Goal: Book appointment/travel/reservation

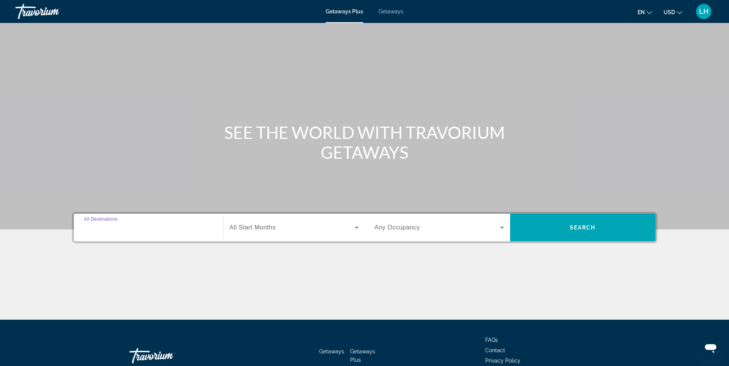
click at [177, 224] on input "Destination All Destinations" at bounding box center [148, 228] width 129 height 9
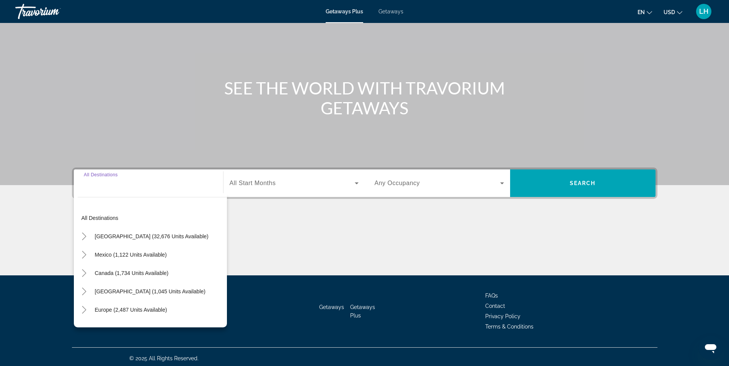
scroll to position [47, 0]
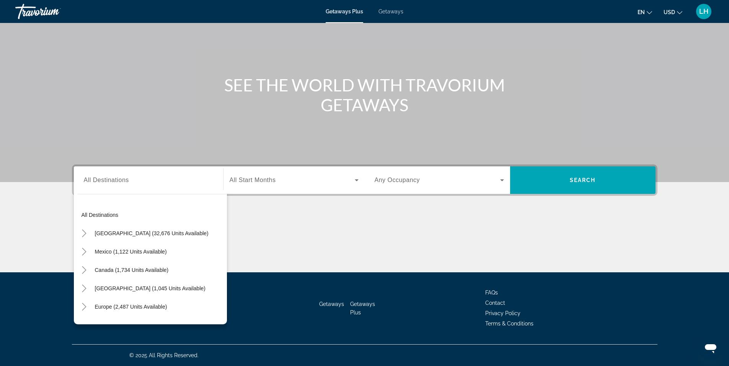
click at [119, 185] on div "Search widget" at bounding box center [148, 181] width 129 height 22
click at [117, 186] on div "Search widget" at bounding box center [148, 181] width 129 height 22
click at [117, 171] on div "Destination All Destinations" at bounding box center [148, 181] width 129 height 22
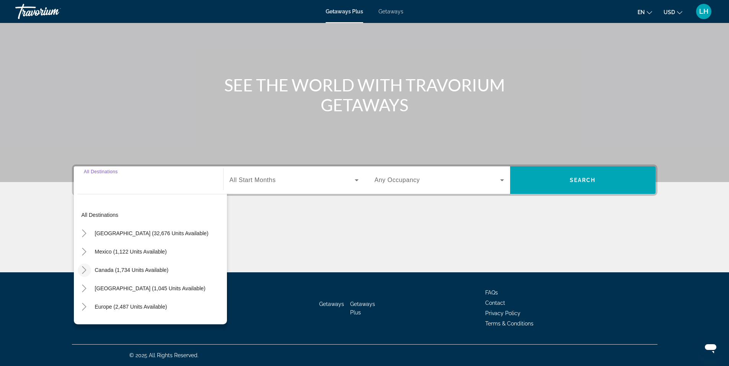
click at [87, 268] on icon "Toggle Canada (1,734 units available)" at bounding box center [84, 270] width 8 height 8
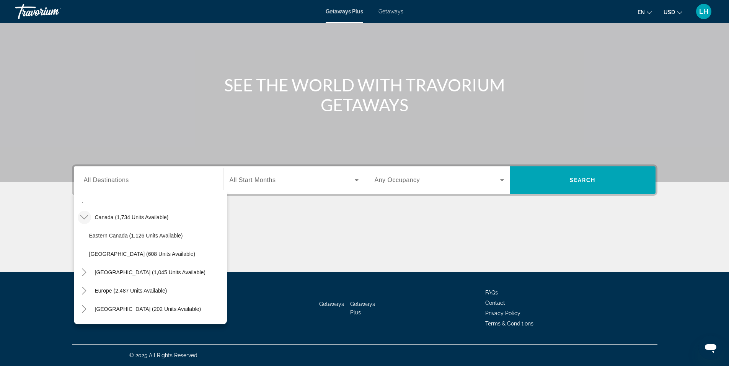
scroll to position [58, 0]
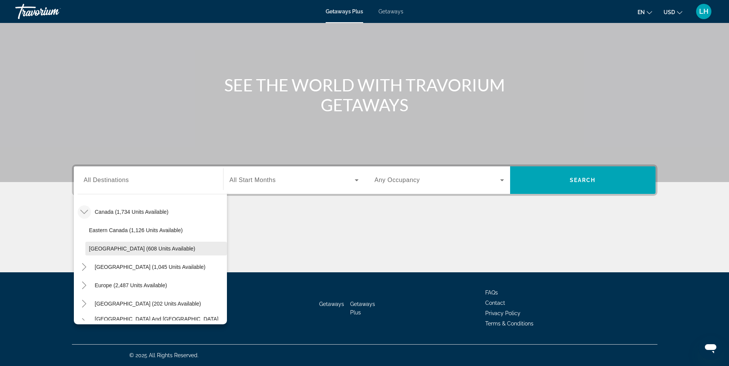
click at [173, 250] on span "Western Canada (608 units available)" at bounding box center [142, 249] width 106 height 6
type input "**********"
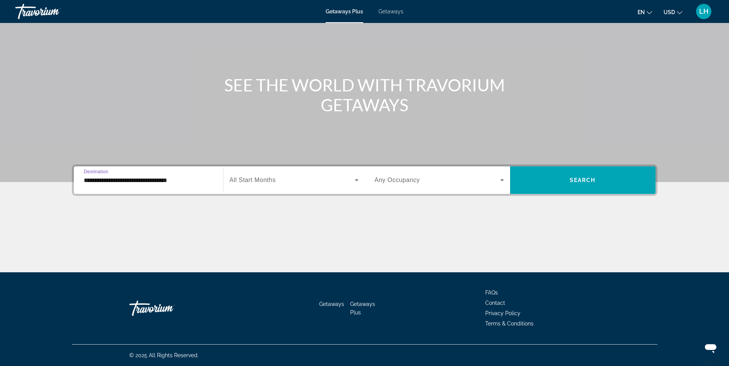
click at [304, 186] on div "Search widget" at bounding box center [294, 180] width 129 height 21
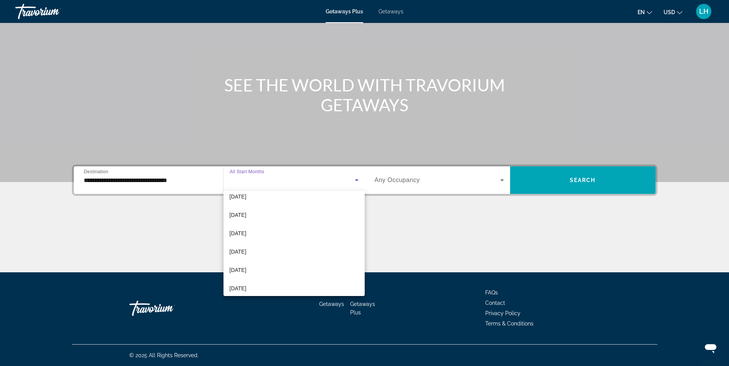
scroll to position [46, 0]
click at [307, 232] on mat-option "December 2025" at bounding box center [294, 230] width 141 height 18
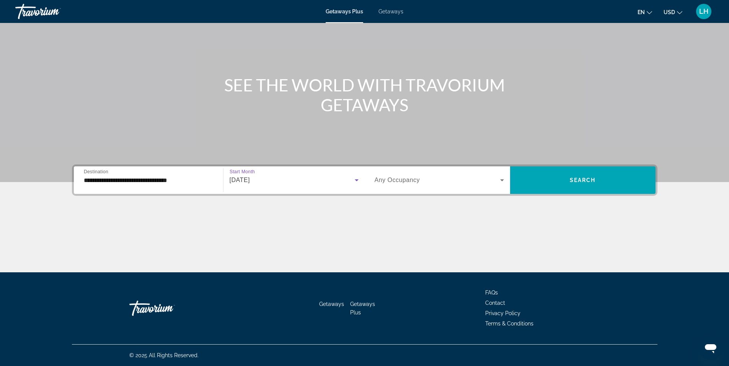
click at [498, 182] on icon "Search widget" at bounding box center [502, 180] width 9 height 9
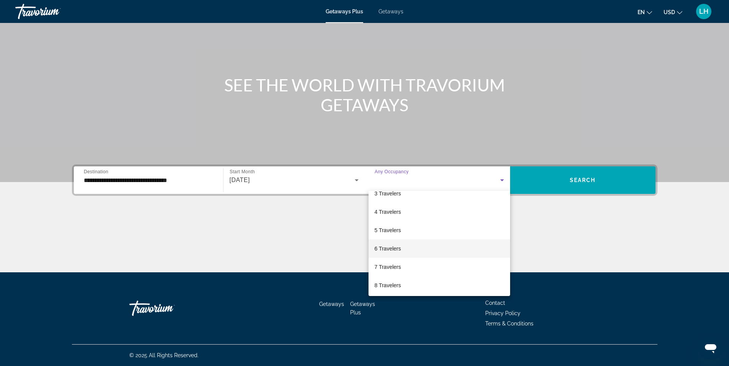
click at [428, 244] on mat-option "6 Travelers" at bounding box center [440, 249] width 142 height 18
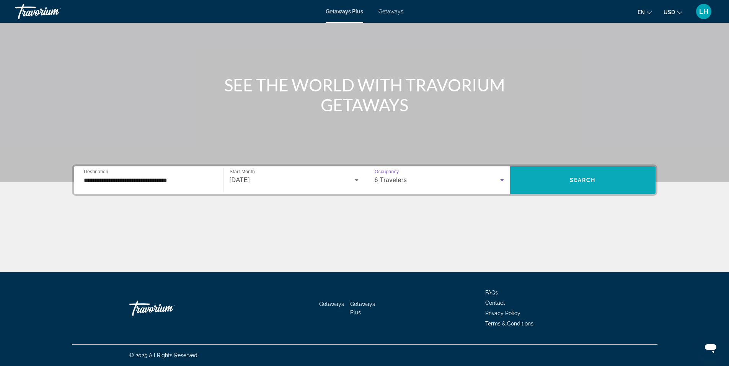
click at [530, 184] on span "Search widget" at bounding box center [582, 180] width 145 height 18
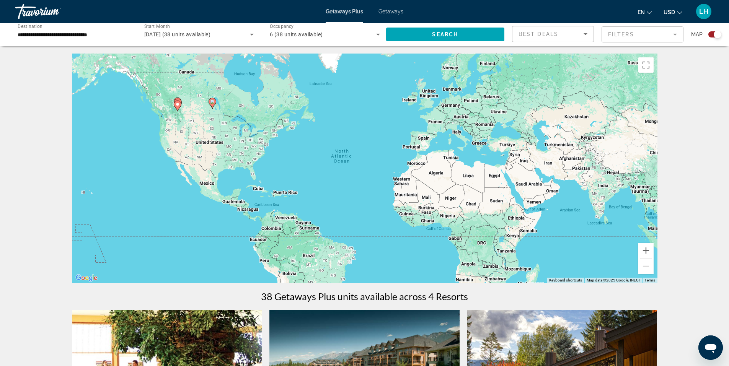
click at [144, 116] on div "To activate drag with keyboard, press Alt + Enter. Once in keyboard drag state,…" at bounding box center [365, 169] width 586 height 230
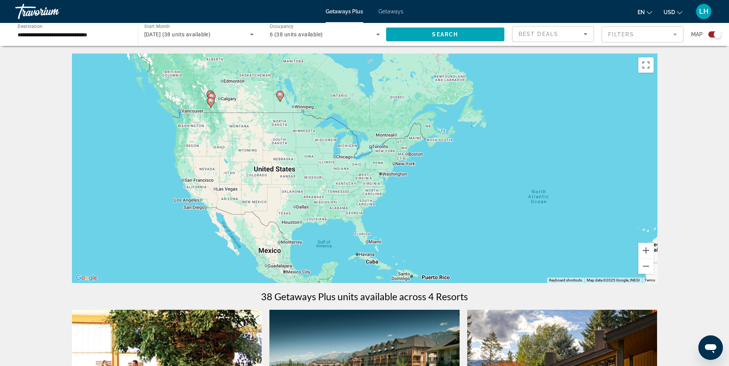
click at [138, 111] on div "To activate drag with keyboard, press Alt + Enter. Once in keyboard drag state,…" at bounding box center [365, 169] width 586 height 230
click at [142, 111] on div "To activate drag with keyboard, press Alt + Enter. Once in keyboard drag state,…" at bounding box center [365, 169] width 586 height 230
drag, startPoint x: 143, startPoint y: 112, endPoint x: 171, endPoint y: 112, distance: 27.9
click at [144, 113] on div "To activate drag with keyboard, press Alt + Enter. Once in keyboard drag state,…" at bounding box center [365, 169] width 586 height 230
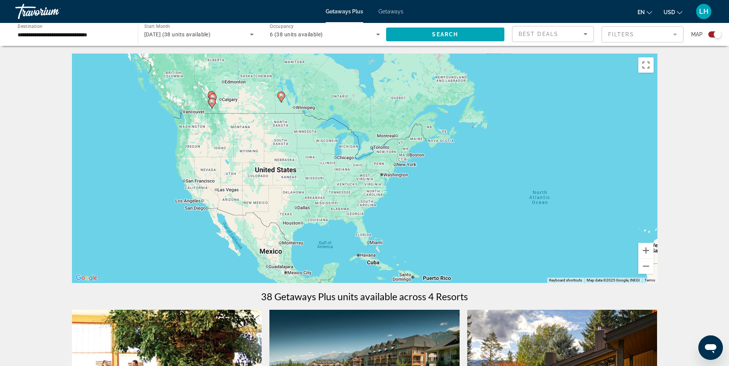
click at [200, 96] on div "To activate drag with keyboard, press Alt + Enter. Once in keyboard drag state,…" at bounding box center [365, 169] width 586 height 230
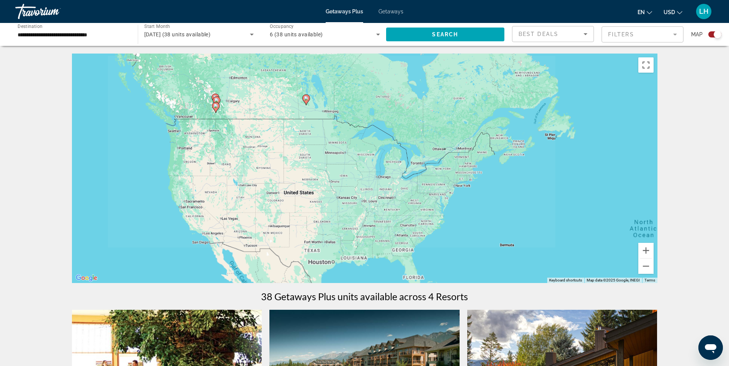
click at [200, 96] on div "To activate drag with keyboard, press Alt + Enter. Once in keyboard drag state,…" at bounding box center [365, 169] width 586 height 230
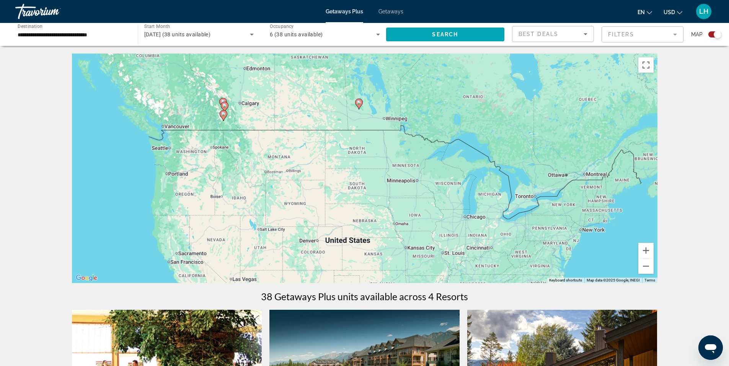
click at [200, 96] on div "To activate drag with keyboard, press Alt + Enter. Once in keyboard drag state,…" at bounding box center [365, 169] width 586 height 230
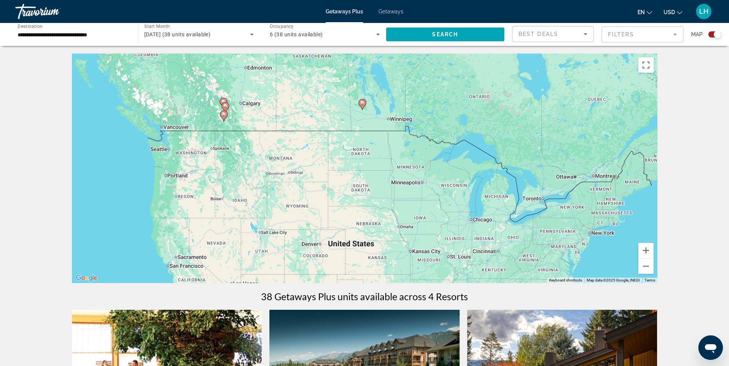
click at [200, 96] on div "To activate drag with keyboard, press Alt + Enter. Once in keyboard drag state,…" at bounding box center [365, 169] width 586 height 230
click at [200, 98] on div "To activate drag with keyboard, press Alt + Enter. Once in keyboard drag state,…" at bounding box center [365, 169] width 586 height 230
click at [200, 101] on div "To activate drag with keyboard, press Alt + Enter. Once in keyboard drag state,…" at bounding box center [365, 169] width 586 height 230
click at [201, 102] on div "To activate drag with keyboard, press Alt + Enter. Once in keyboard drag state,…" at bounding box center [365, 169] width 586 height 230
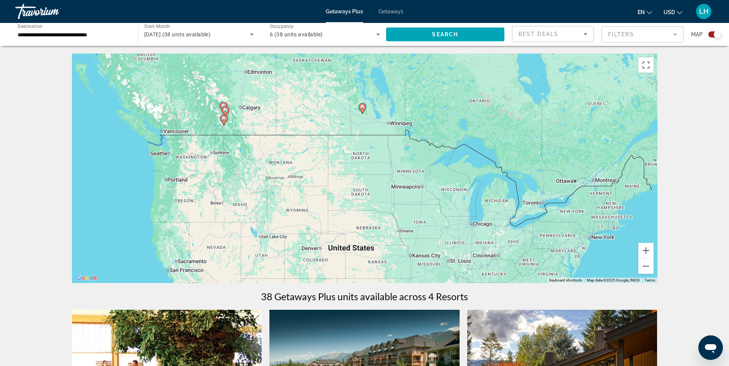
click at [201, 103] on div "To activate drag with keyboard, press Alt + Enter. Once in keyboard drag state,…" at bounding box center [365, 169] width 586 height 230
drag, startPoint x: 201, startPoint y: 103, endPoint x: 205, endPoint y: 124, distance: 20.7
click at [205, 124] on div "To activate drag with keyboard, press Alt + Enter. Once in keyboard drag state,…" at bounding box center [365, 169] width 586 height 230
click at [645, 249] on button "Zoom in" at bounding box center [645, 250] width 15 height 15
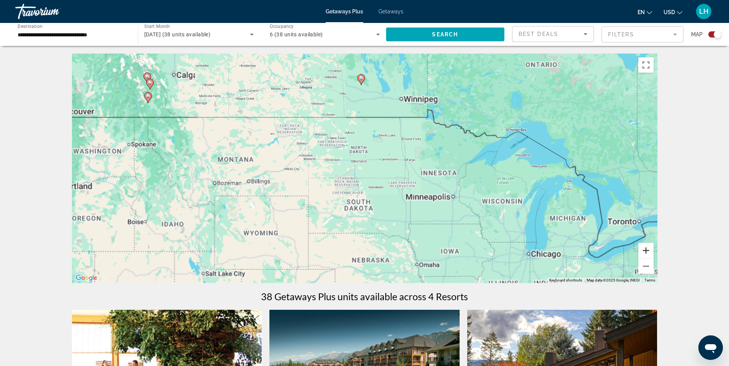
click at [645, 249] on button "Zoom in" at bounding box center [645, 250] width 15 height 15
click at [646, 249] on button "Zoom in" at bounding box center [645, 250] width 15 height 15
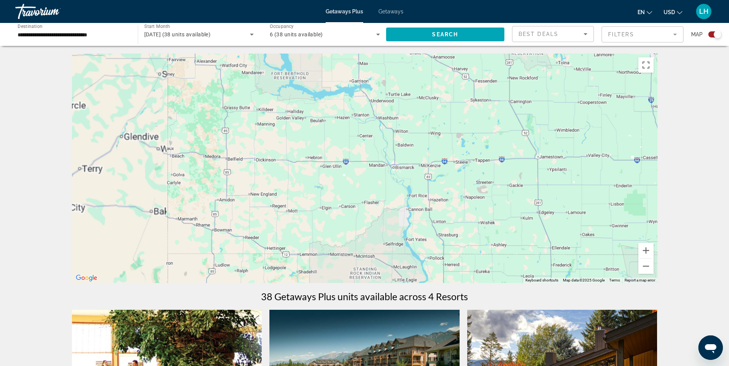
drag, startPoint x: 322, startPoint y: 175, endPoint x: 568, endPoint y: 244, distance: 255.2
click at [559, 248] on div "Main content" at bounding box center [365, 169] width 586 height 230
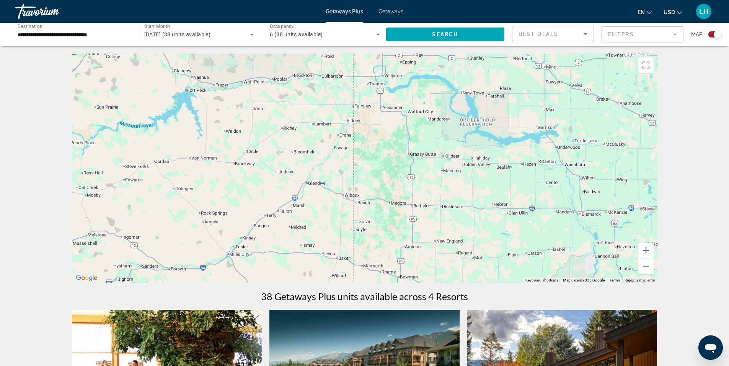
drag, startPoint x: 344, startPoint y: 150, endPoint x: 466, endPoint y: 229, distance: 145.2
click at [473, 237] on div "Main content" at bounding box center [365, 169] width 586 height 230
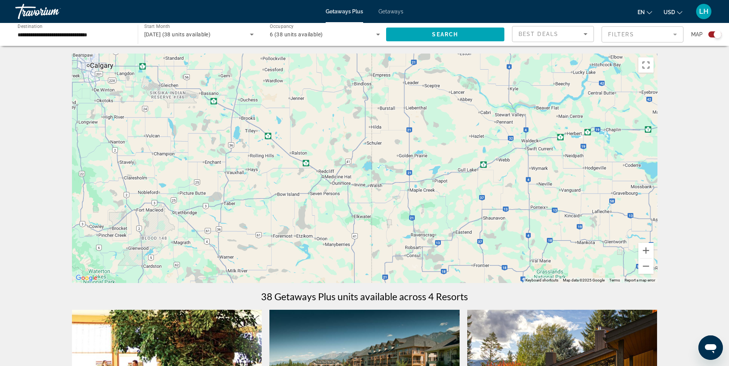
drag, startPoint x: 274, startPoint y: 123, endPoint x: 403, endPoint y: 209, distance: 154.3
click at [383, 210] on div "Main content" at bounding box center [365, 169] width 586 height 230
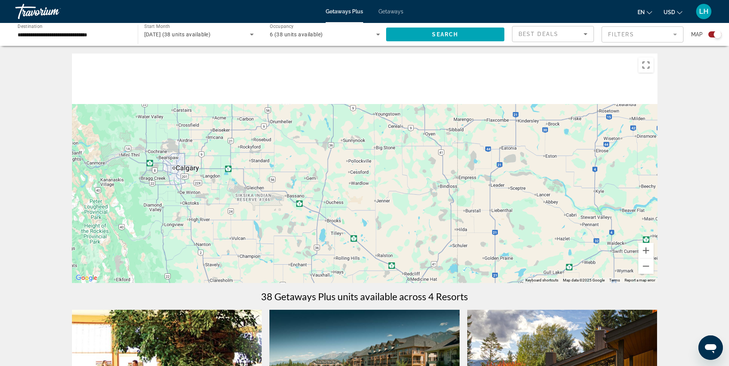
drag, startPoint x: 346, startPoint y: 202, endPoint x: 382, endPoint y: 190, distance: 38.5
click at [374, 216] on div "Main content" at bounding box center [365, 169] width 586 height 230
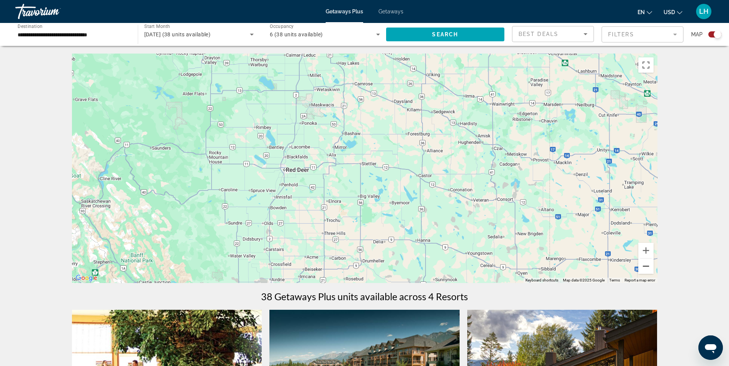
click at [643, 271] on button "Zoom out" at bounding box center [645, 266] width 15 height 15
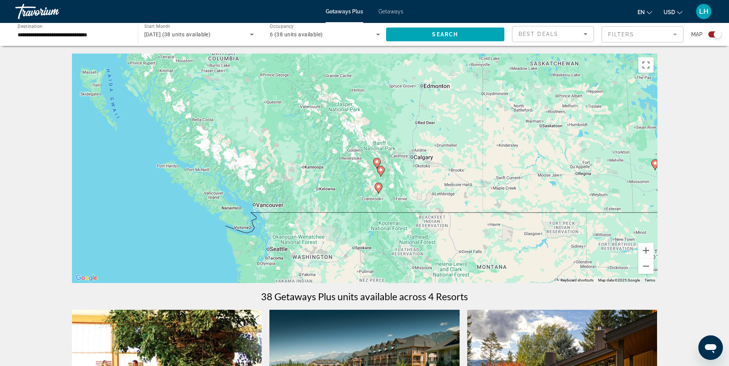
drag, startPoint x: 288, startPoint y: 128, endPoint x: 360, endPoint y: 72, distance: 91.9
click at [358, 73] on div "To activate drag with keyboard, press Alt + Enter. Once in keyboard drag state,…" at bounding box center [365, 169] width 586 height 230
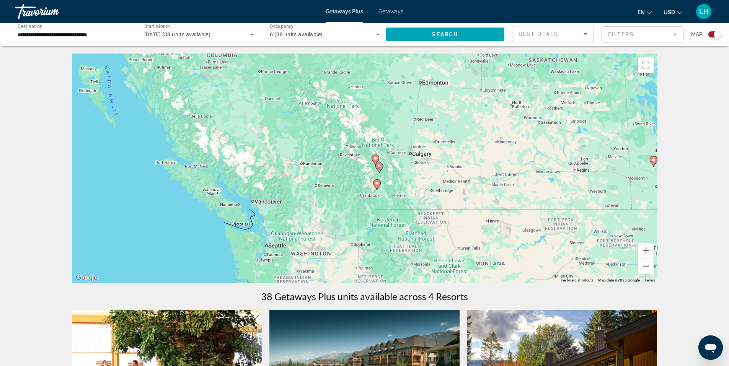
click at [399, 193] on div "To activate drag with keyboard, press Alt + Enter. Once in keyboard drag state,…" at bounding box center [365, 169] width 586 height 230
click at [399, 194] on div "To activate drag with keyboard, press Alt + Enter. Once in keyboard drag state,…" at bounding box center [365, 169] width 586 height 230
drag, startPoint x: 399, startPoint y: 195, endPoint x: 410, endPoint y: 197, distance: 11.0
click at [398, 195] on div "To activate drag with keyboard, press Alt + Enter. Once in keyboard drag state,…" at bounding box center [365, 169] width 586 height 230
click at [652, 243] on button "Zoom in" at bounding box center [645, 250] width 15 height 15
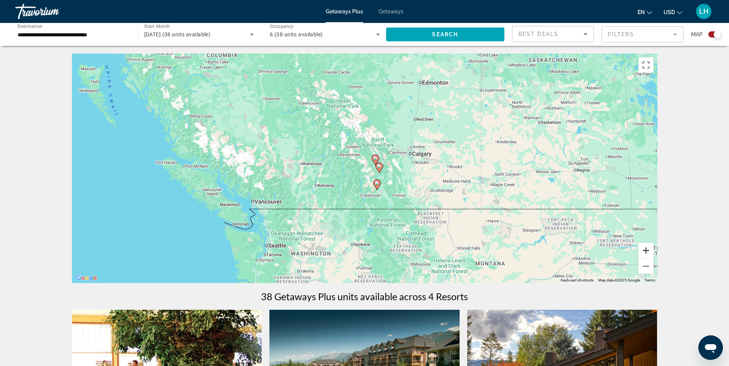
click at [644, 245] on button "Zoom in" at bounding box center [645, 250] width 15 height 15
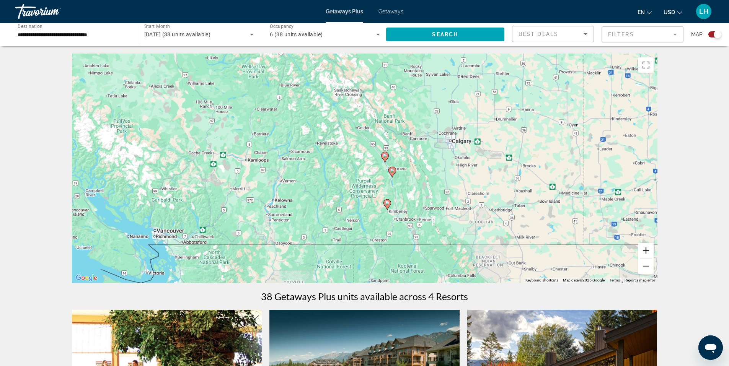
click at [644, 245] on button "Zoom in" at bounding box center [645, 250] width 15 height 15
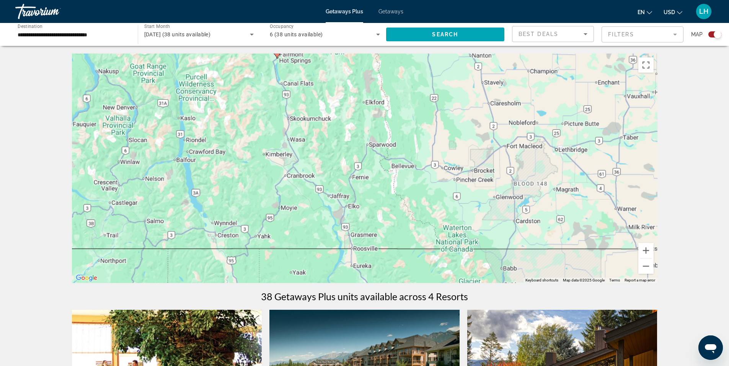
drag, startPoint x: 480, startPoint y: 210, endPoint x: 313, endPoint y: 63, distance: 222.9
click at [313, 63] on div "To activate drag with keyboard, press Alt + Enter. Once in keyboard drag state,…" at bounding box center [365, 169] width 586 height 230
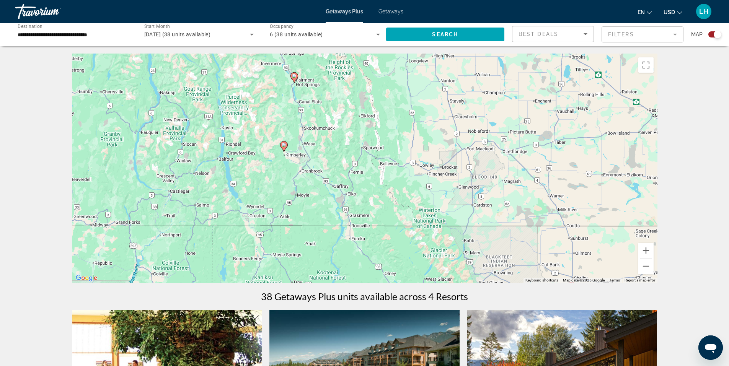
click at [359, 173] on div "To activate drag with keyboard, press Alt + Enter. Once in keyboard drag state,…" at bounding box center [365, 169] width 586 height 230
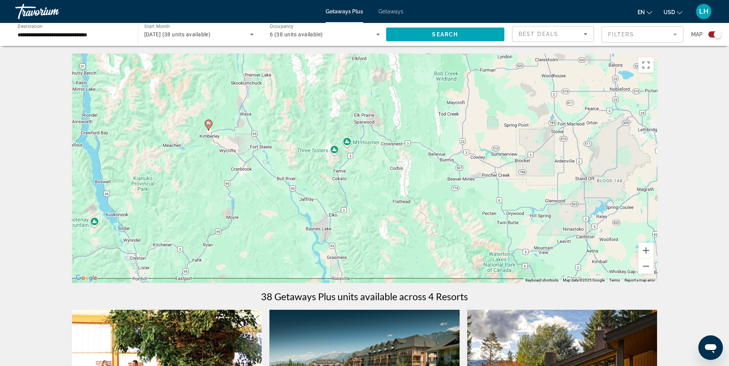
click at [342, 172] on div "To activate drag with keyboard, press Alt + Enter. Once in keyboard drag state,…" at bounding box center [365, 169] width 586 height 230
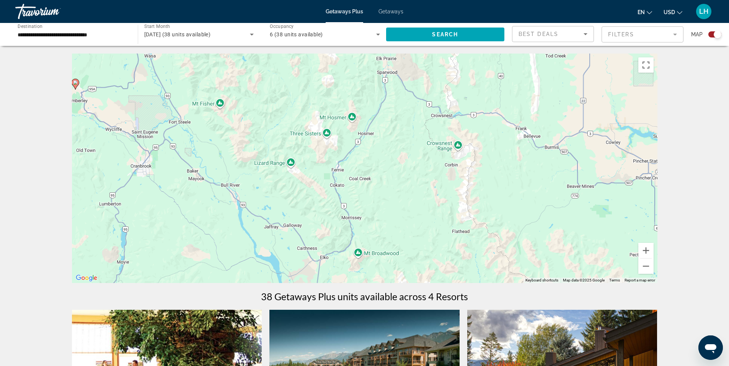
click at [335, 170] on div "To activate drag with keyboard, press Alt + Enter. Once in keyboard drag state,…" at bounding box center [365, 169] width 586 height 230
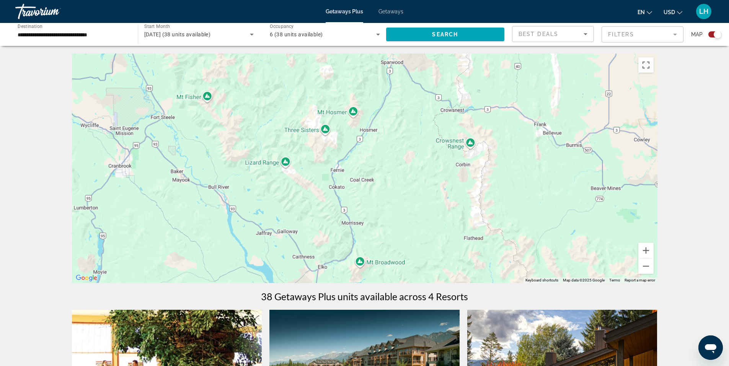
click at [335, 170] on div "To activate drag with keyboard, press Alt + Enter. Once in keyboard drag state,…" at bounding box center [365, 169] width 586 height 230
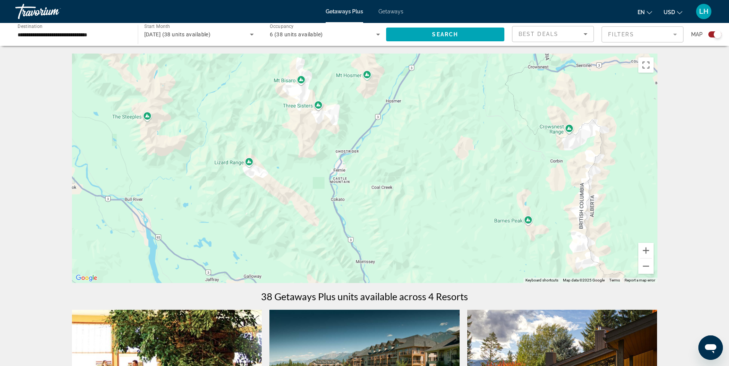
click at [335, 170] on div "Main content" at bounding box center [365, 169] width 586 height 230
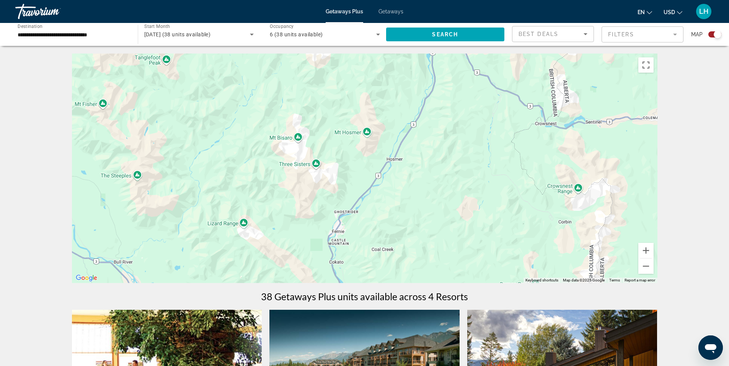
click at [353, 175] on div "Main content" at bounding box center [365, 169] width 586 height 230
click at [352, 175] on div "Main content" at bounding box center [365, 169] width 586 height 230
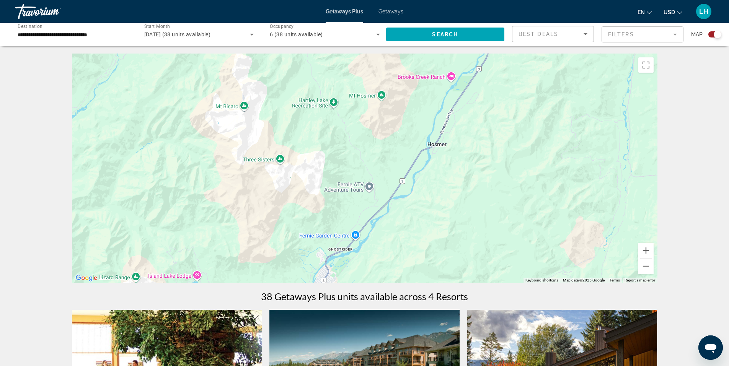
click at [352, 175] on div "Main content" at bounding box center [365, 169] width 586 height 230
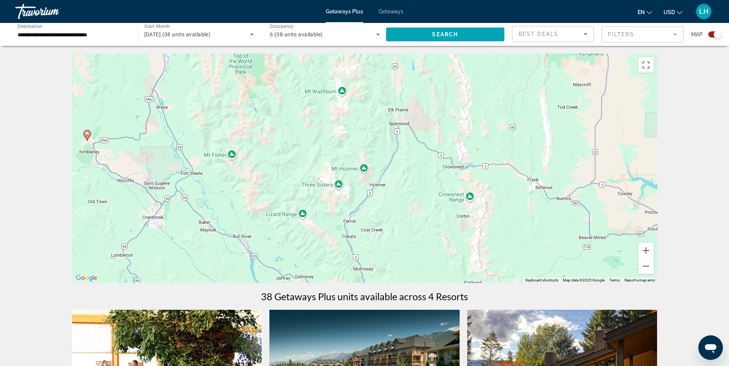
click at [31, 7] on div "Travorium" at bounding box center [53, 12] width 77 height 20
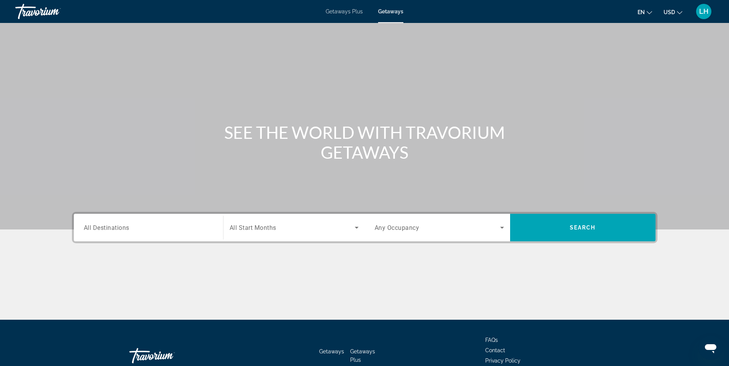
click at [39, 2] on div "Travorium" at bounding box center [53, 12] width 77 height 20
click at [38, 9] on div "Travorium" at bounding box center [53, 12] width 77 height 20
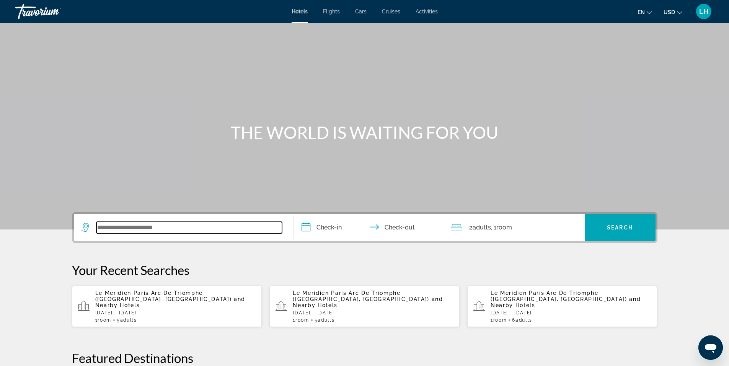
click at [178, 225] on input "Search widget" at bounding box center [189, 227] width 186 height 11
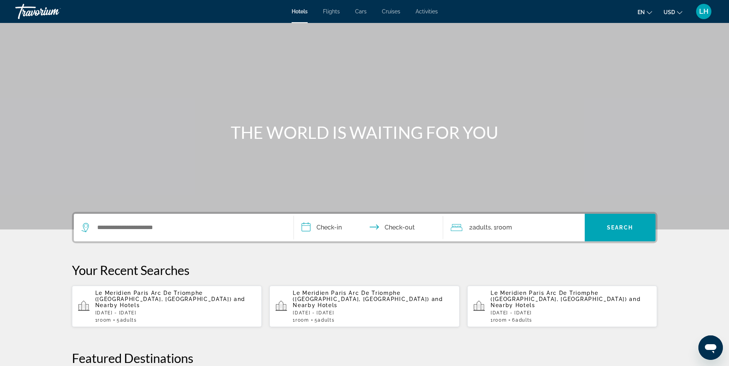
click at [424, 11] on span "Activities" at bounding box center [427, 11] width 22 height 6
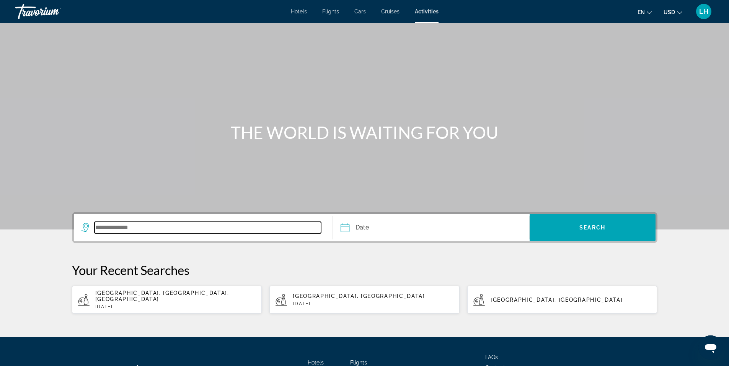
click at [159, 229] on input "Search widget" at bounding box center [208, 227] width 227 height 11
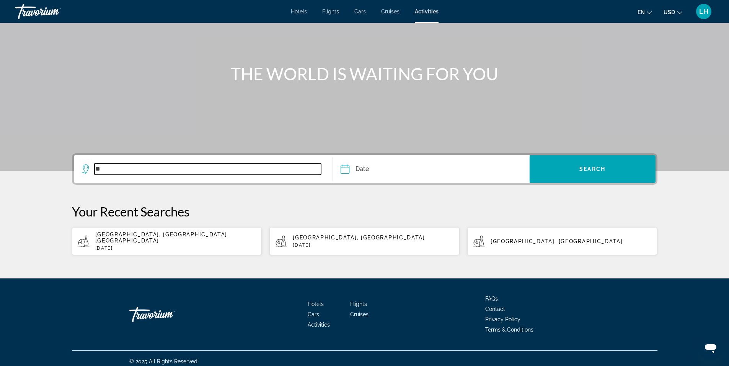
type input "*"
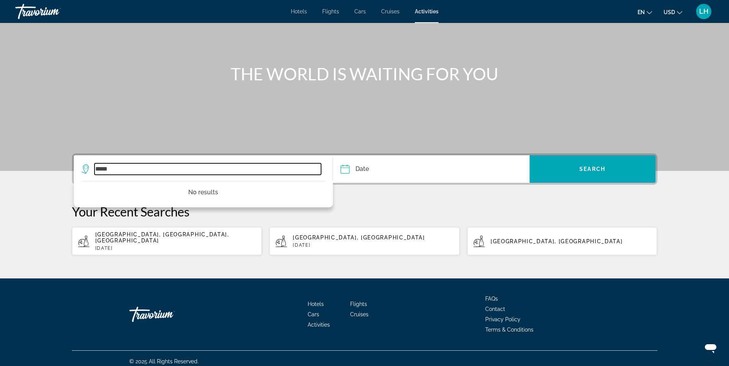
type input "*****"
